Goal: Task Accomplishment & Management: Manage account settings

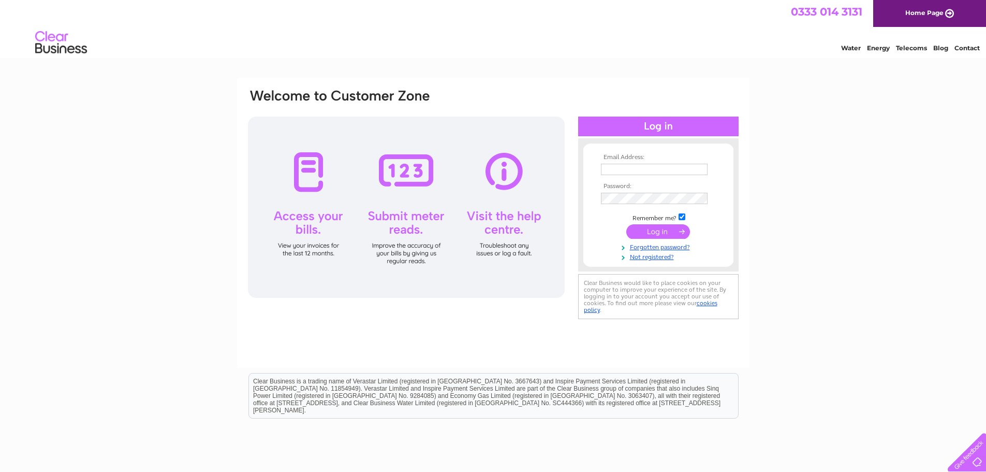
type input "sarah@lowlandfinancial.co.uk"
click at [652, 234] on input "submit" at bounding box center [658, 231] width 64 height 14
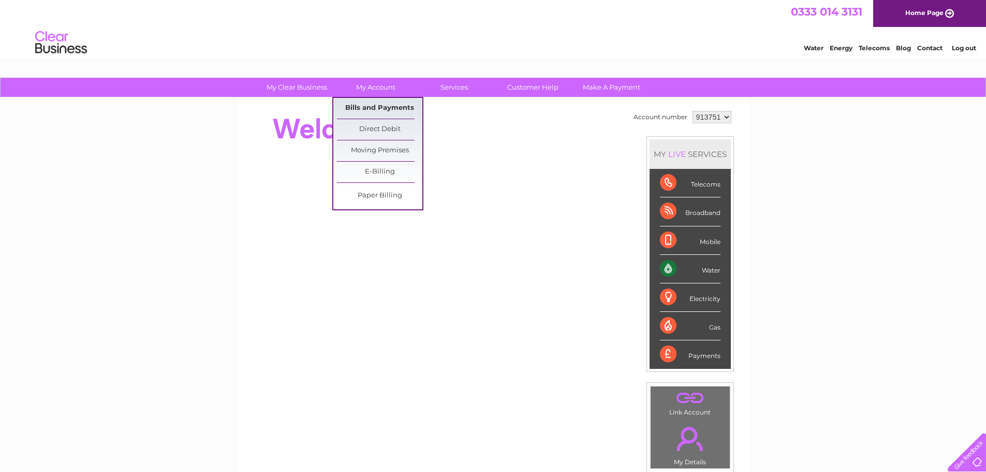
click at [385, 105] on link "Bills and Payments" at bounding box center [379, 108] width 85 height 21
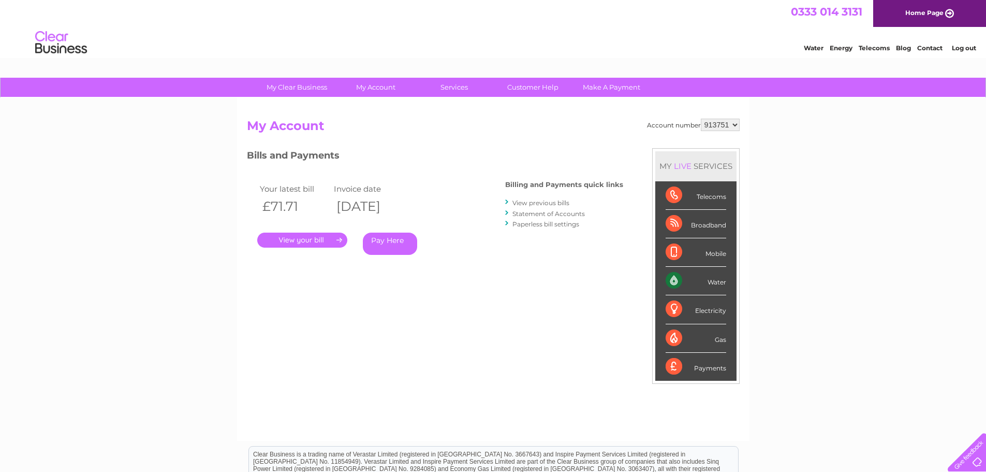
click at [317, 239] on link "." at bounding box center [302, 239] width 90 height 15
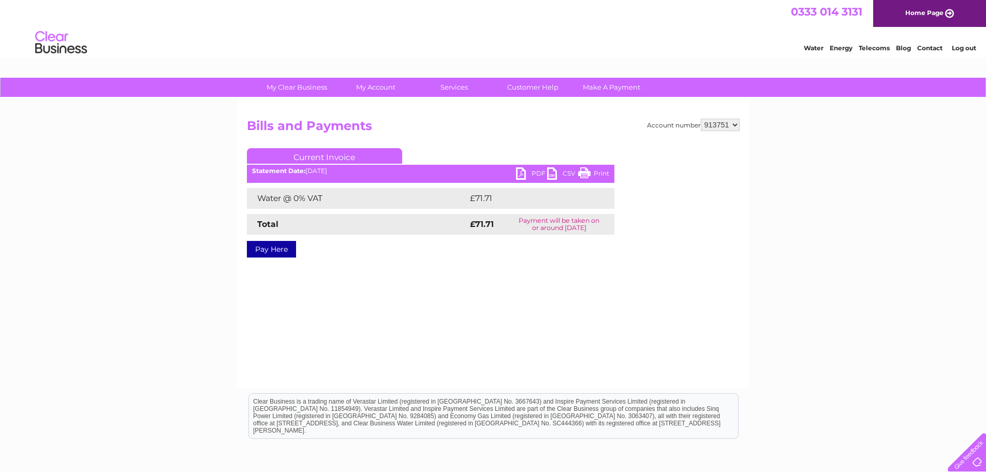
click at [529, 172] on link "PDF" at bounding box center [531, 174] width 31 height 15
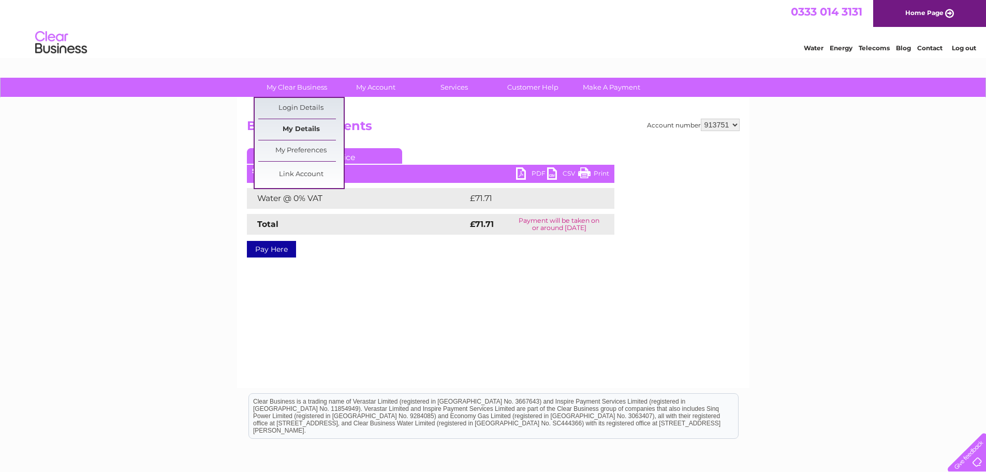
click at [306, 124] on link "My Details" at bounding box center [300, 129] width 85 height 21
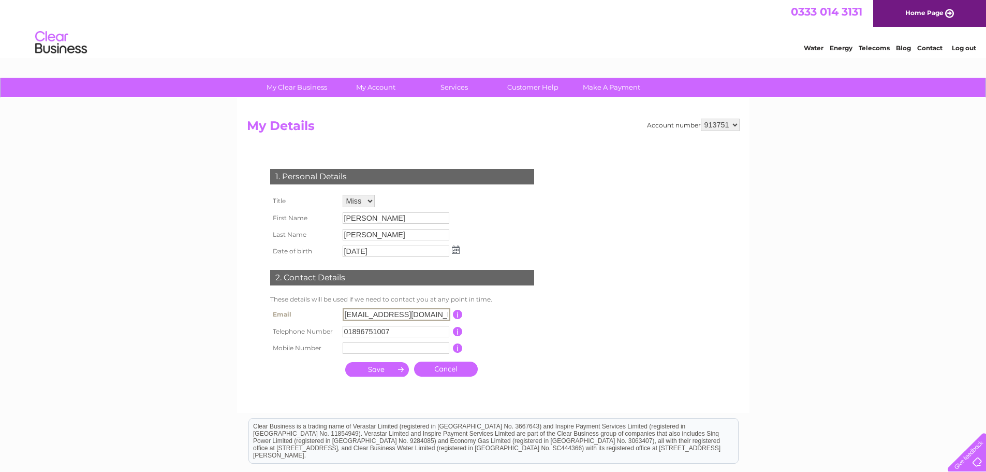
drag, startPoint x: 364, startPoint y: 313, endPoint x: 318, endPoint y: 314, distance: 46.1
click at [318, 314] on tr "Email [EMAIL_ADDRESS][DOMAIN_NAME] This should be a valid email address" at bounding box center [407, 314] width 278 height 18
type input "[EMAIL_ADDRESS][DOMAIN_NAME]"
click at [377, 370] on input "submit" at bounding box center [377, 368] width 64 height 14
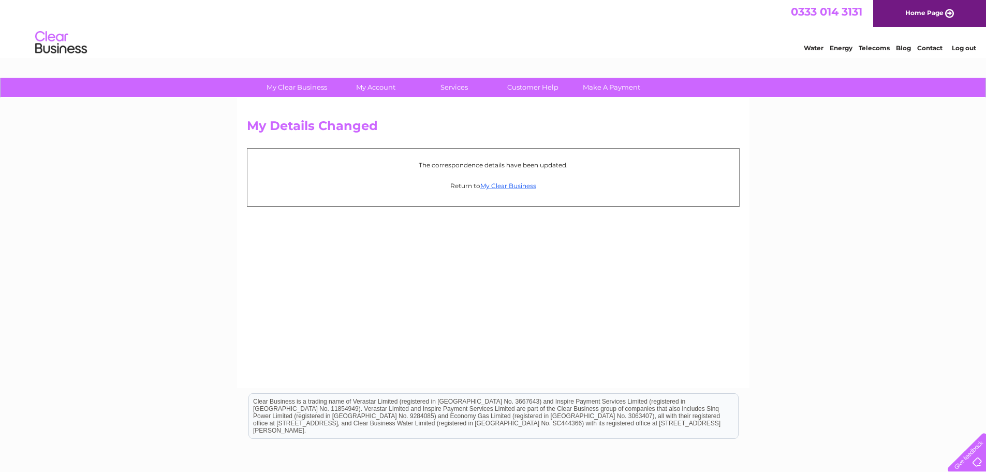
click at [964, 48] on link "Log out" at bounding box center [964, 48] width 24 height 8
